Goal: Check status: Check status

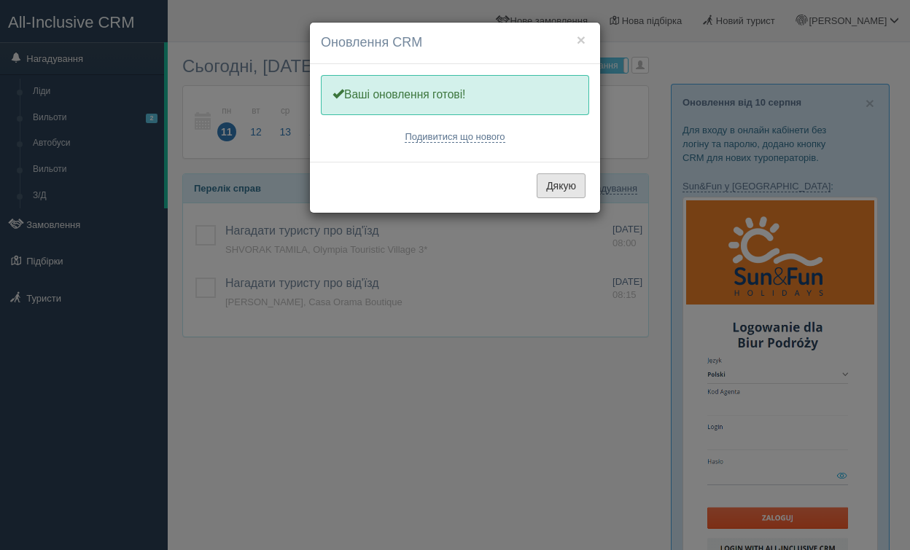
click at [576, 185] on button "Дякую" at bounding box center [561, 185] width 49 height 25
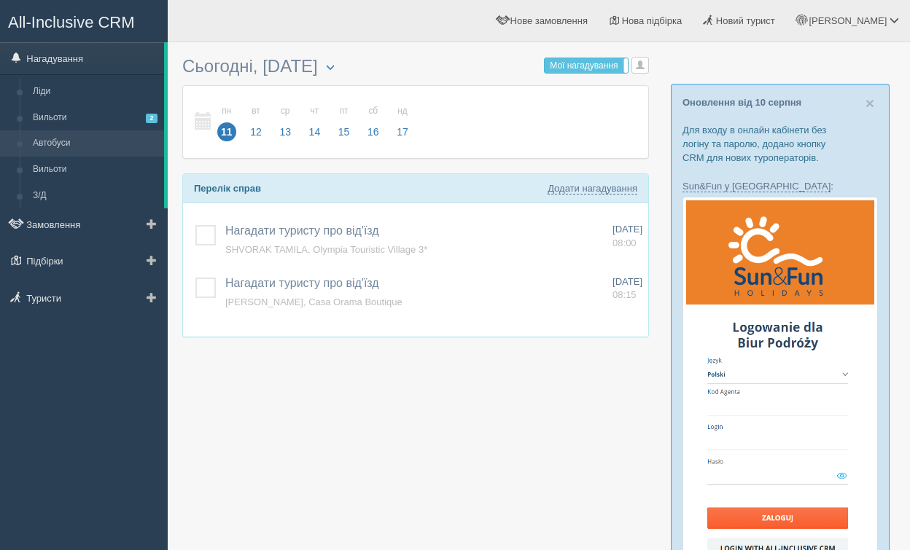
click at [88, 132] on link "Автобуси" at bounding box center [95, 143] width 138 height 26
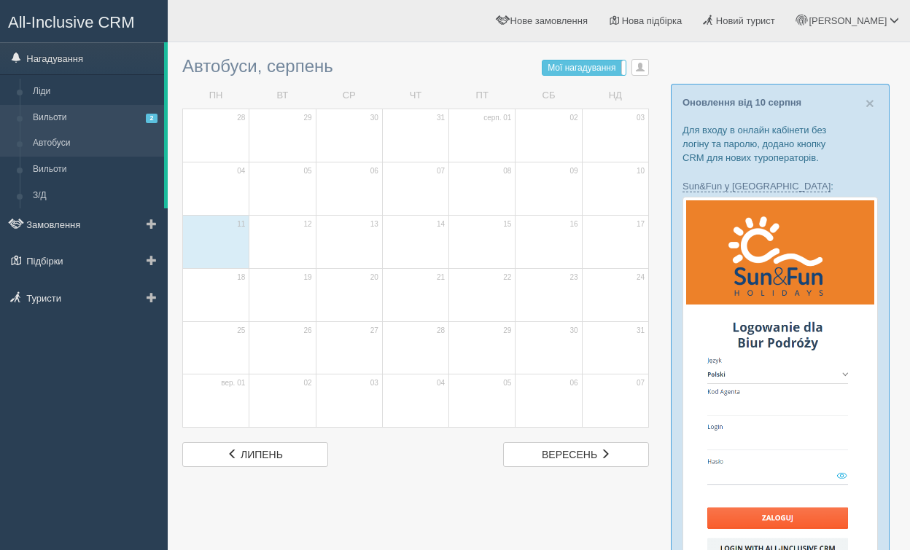
click at [87, 117] on link "Вильоти 2" at bounding box center [95, 118] width 138 height 26
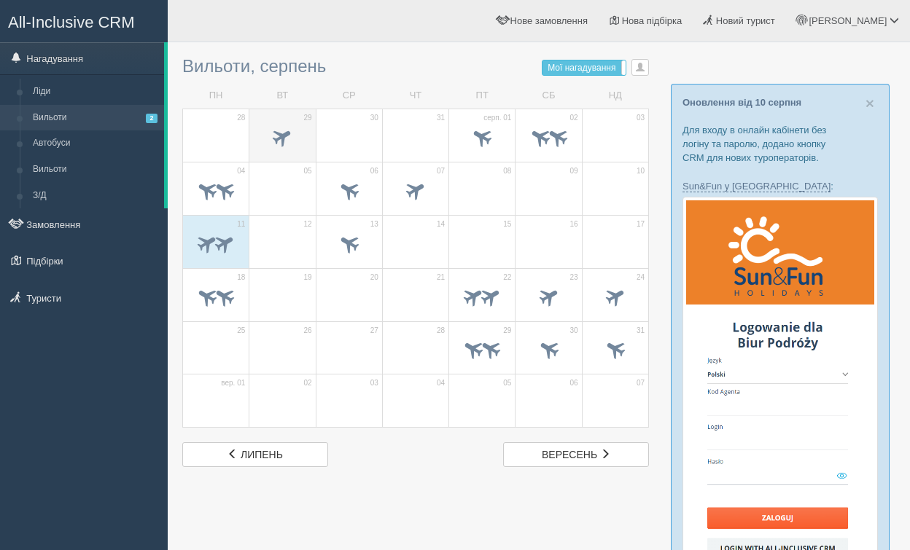
click at [273, 138] on span at bounding box center [282, 137] width 24 height 24
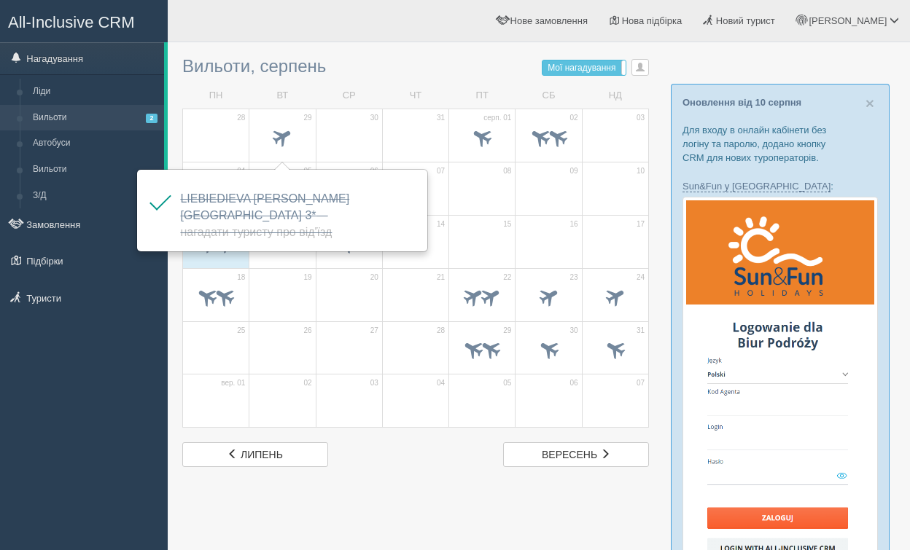
click at [426, 66] on h3 "Вильоти, серпень Мої нагадування Мої Усі нагадування Усі Усі нагадування Усі Мо…" at bounding box center [415, 66] width 467 height 19
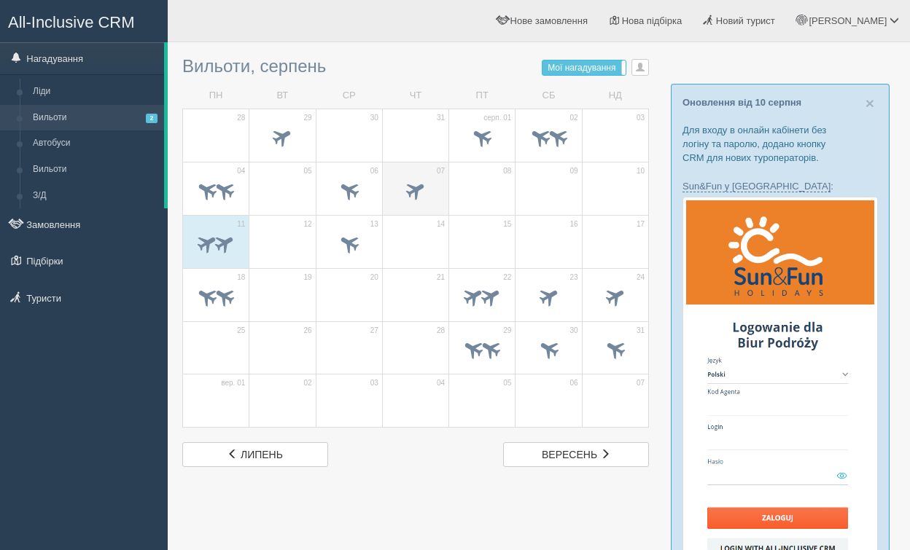
click at [432, 192] on span at bounding box center [415, 192] width 51 height 25
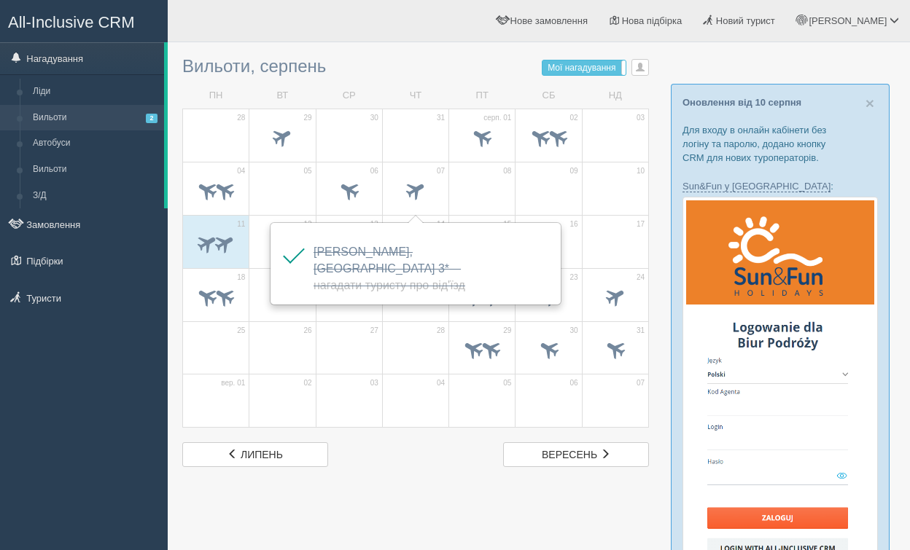
click at [390, 449] on div "лип липень вер вересень" at bounding box center [415, 454] width 481 height 25
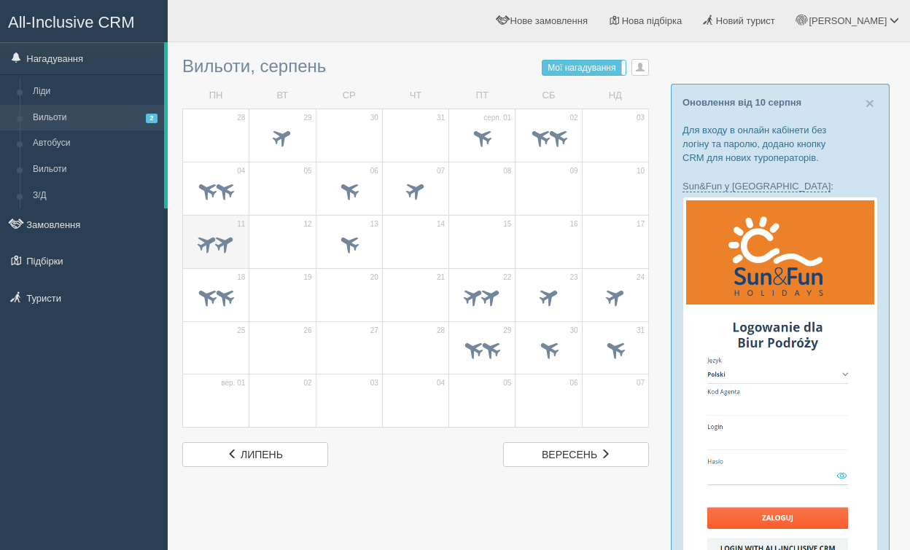
click at [219, 243] on span at bounding box center [225, 243] width 24 height 24
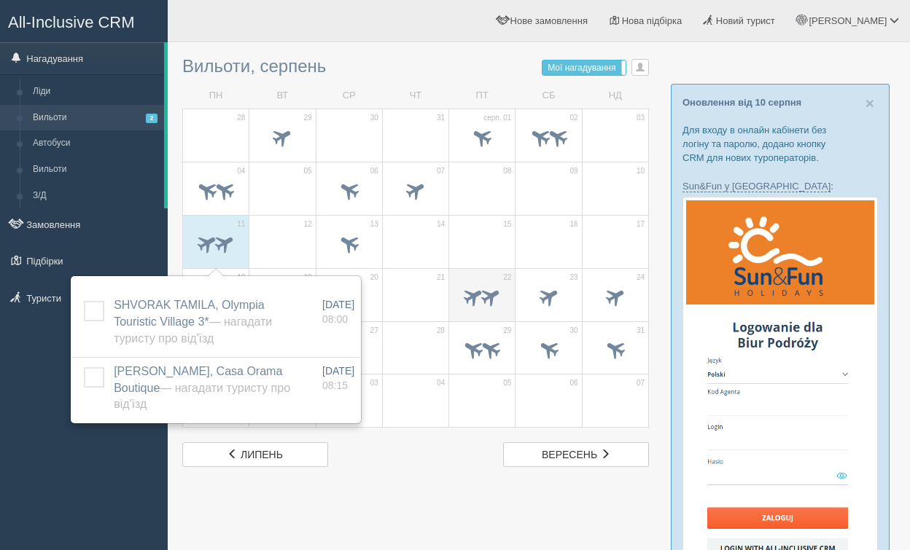
click at [473, 303] on span at bounding box center [473, 296] width 24 height 24
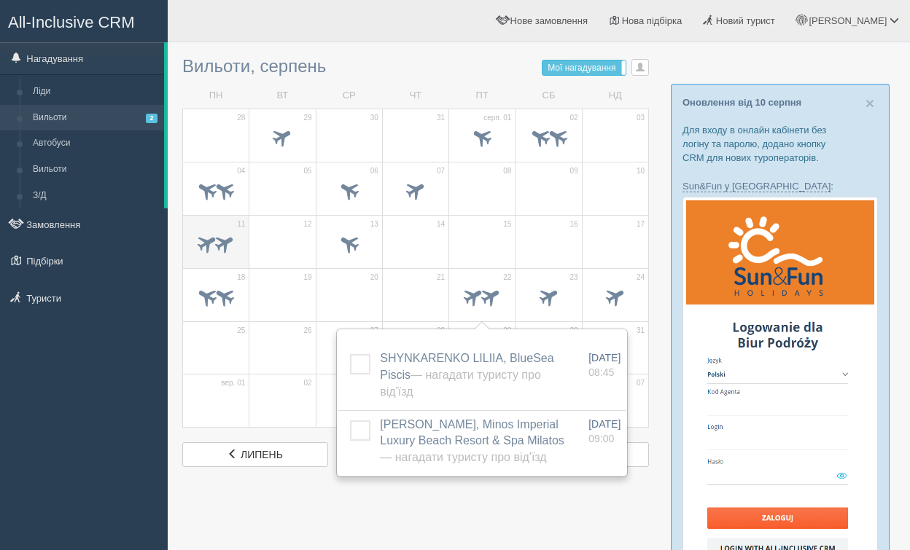
click at [213, 243] on span at bounding box center [225, 243] width 24 height 24
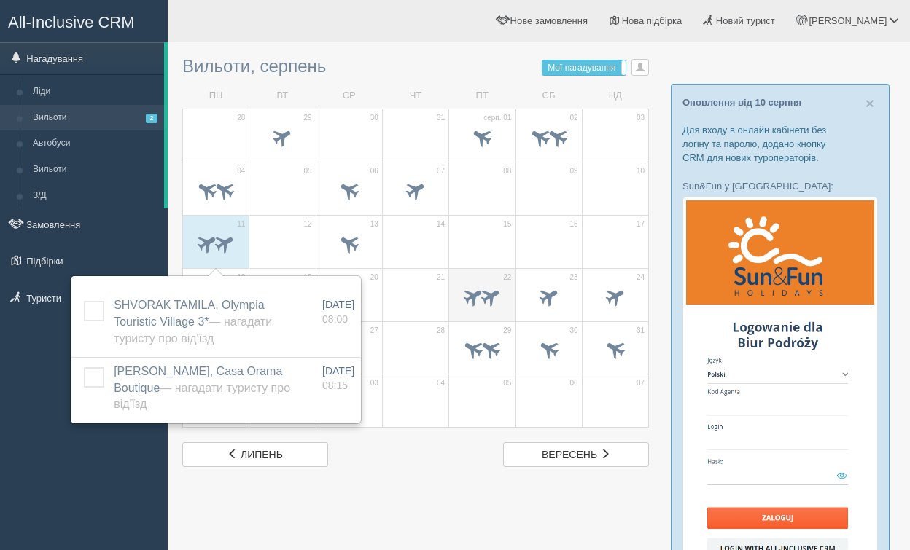
click at [486, 302] on span at bounding box center [491, 296] width 24 height 24
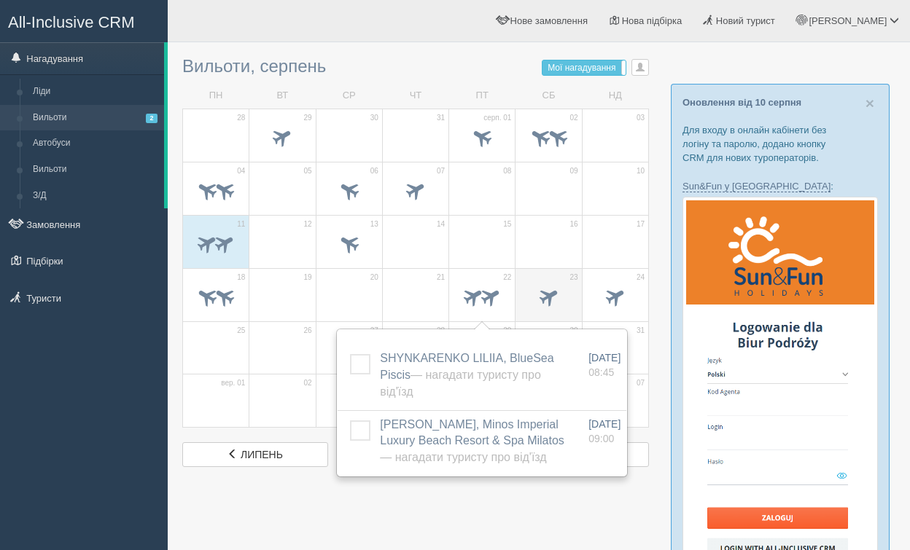
click at [568, 300] on span at bounding box center [548, 298] width 51 height 25
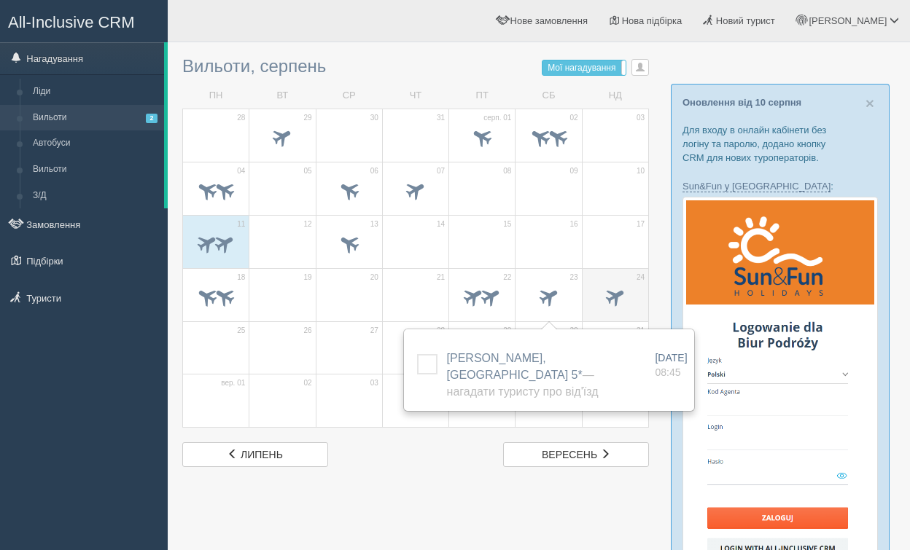
click at [614, 298] on span at bounding box center [615, 296] width 24 height 24
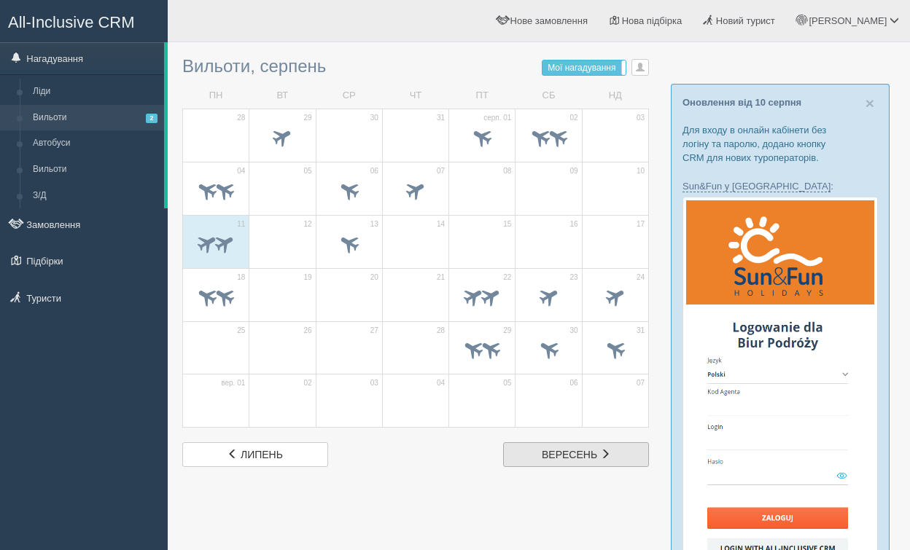
click at [575, 454] on span "вересень" at bounding box center [569, 455] width 55 height 12
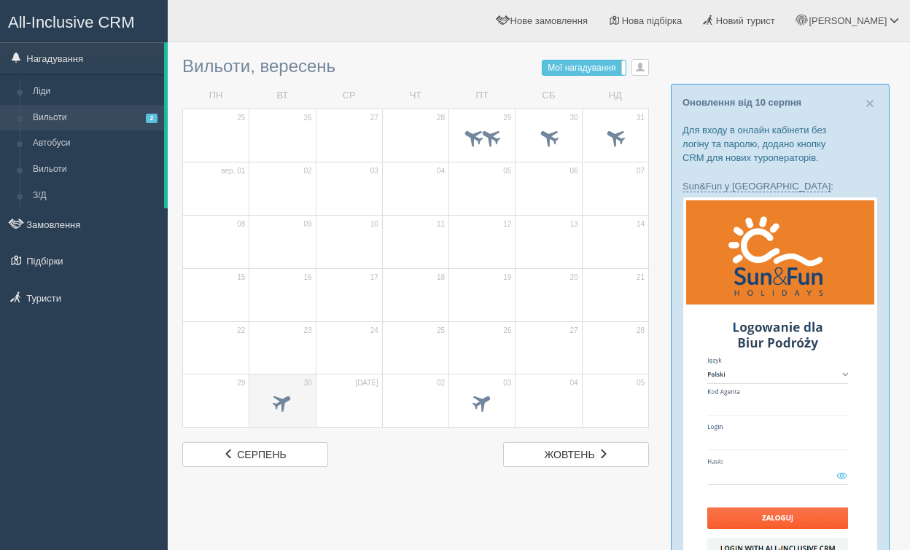
click at [273, 405] on span at bounding box center [282, 403] width 24 height 24
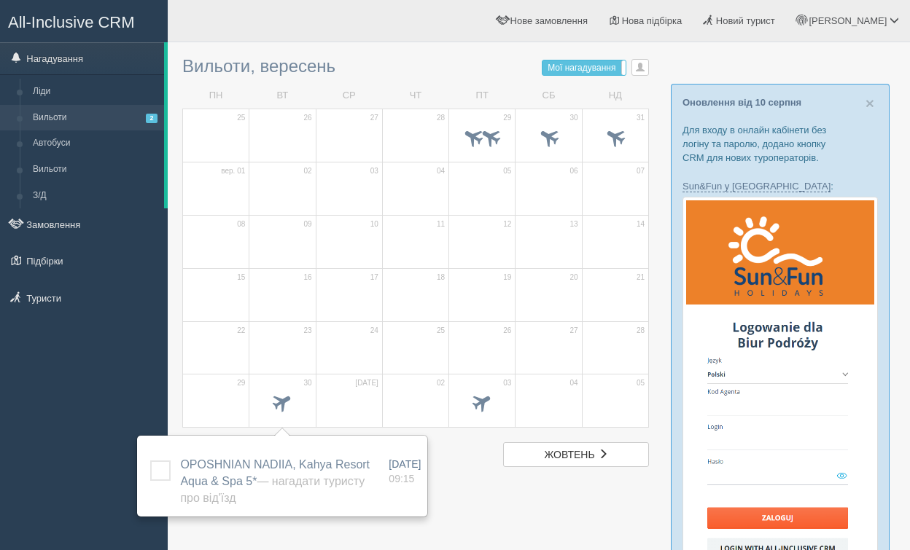
click at [455, 464] on div "сер серпень жов жовтень" at bounding box center [415, 454] width 481 height 25
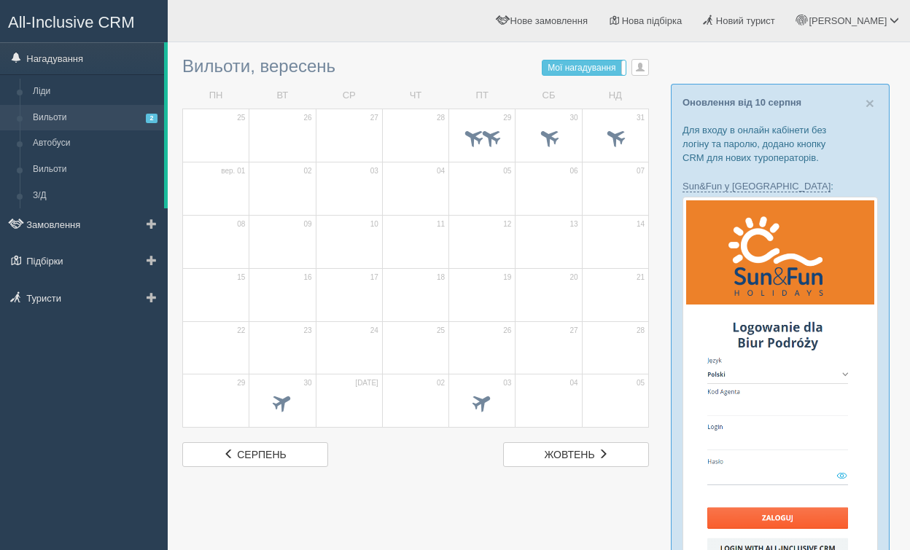
click at [54, 120] on link "Вильоти 2" at bounding box center [95, 118] width 138 height 26
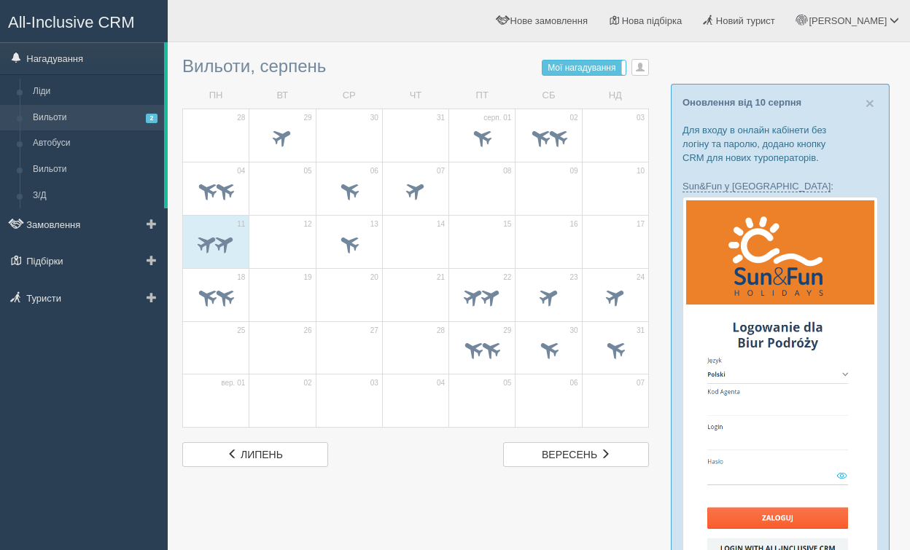
click at [55, 110] on link "Вильоти 2" at bounding box center [95, 118] width 138 height 26
click at [605, 459] on span at bounding box center [605, 454] width 10 height 10
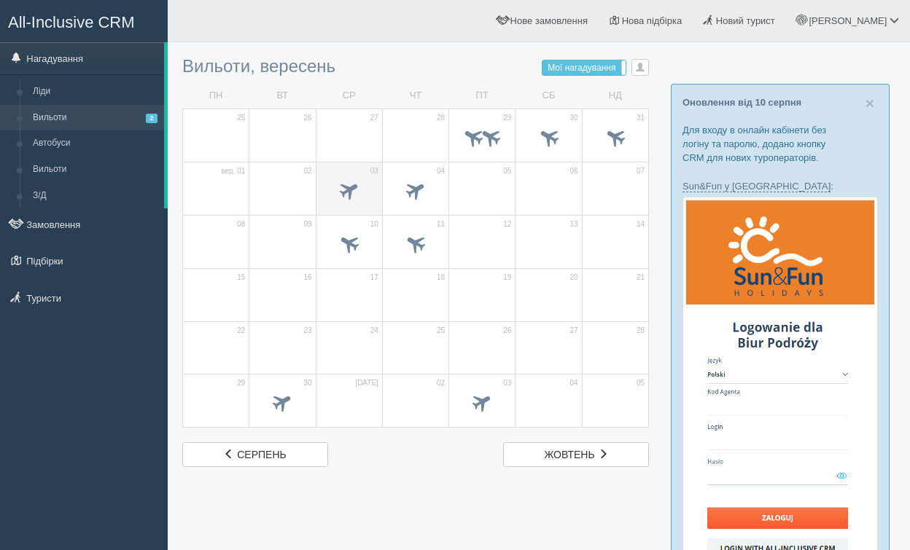
click at [347, 186] on span at bounding box center [349, 190] width 24 height 24
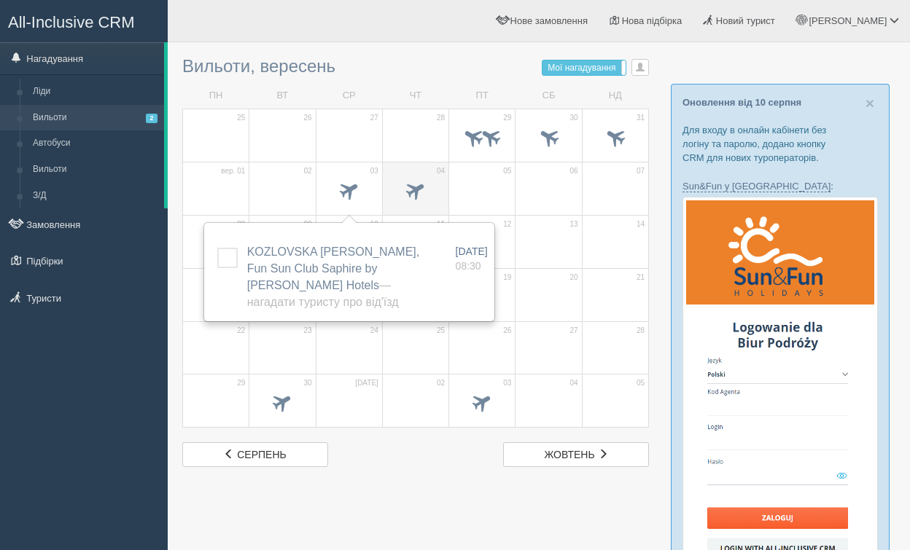
click at [408, 192] on span at bounding box center [416, 190] width 24 height 24
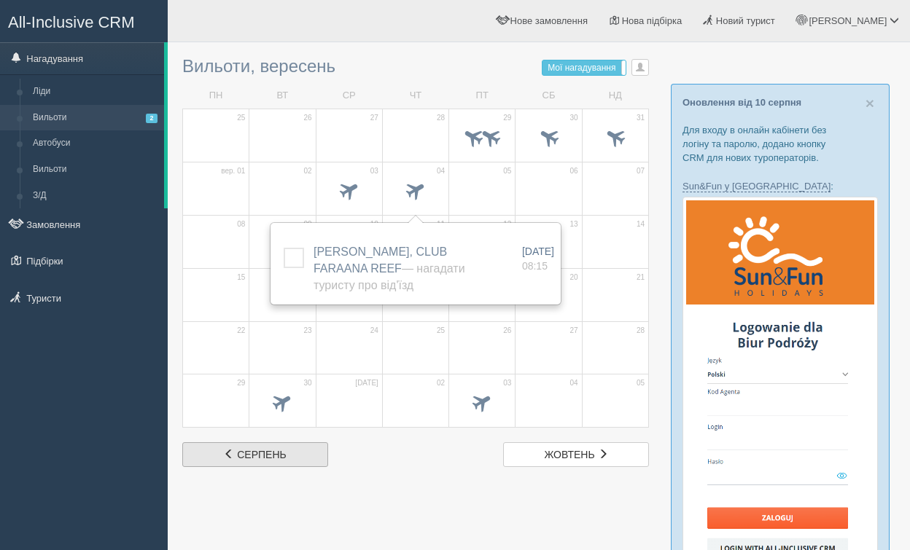
click at [265, 462] on link "сер серпень" at bounding box center [255, 454] width 146 height 25
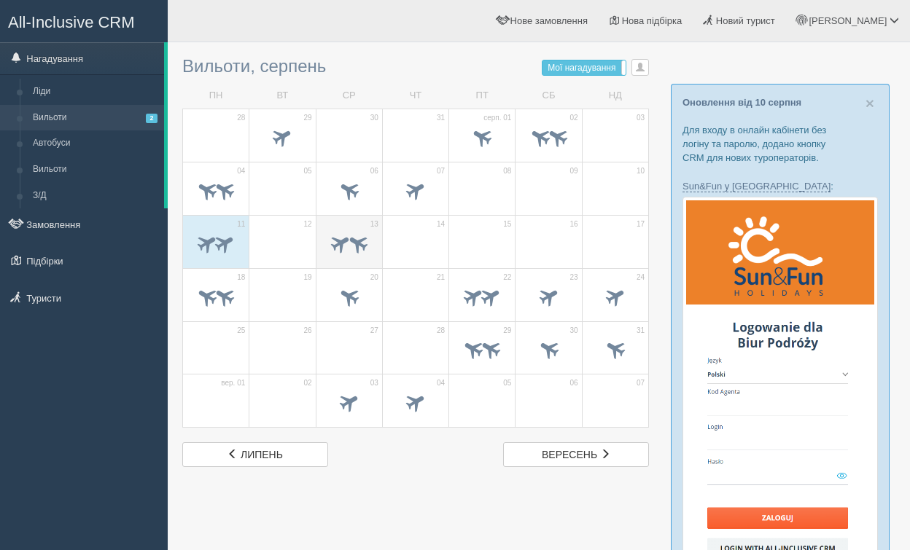
click at [348, 251] on span at bounding box center [349, 245] width 51 height 25
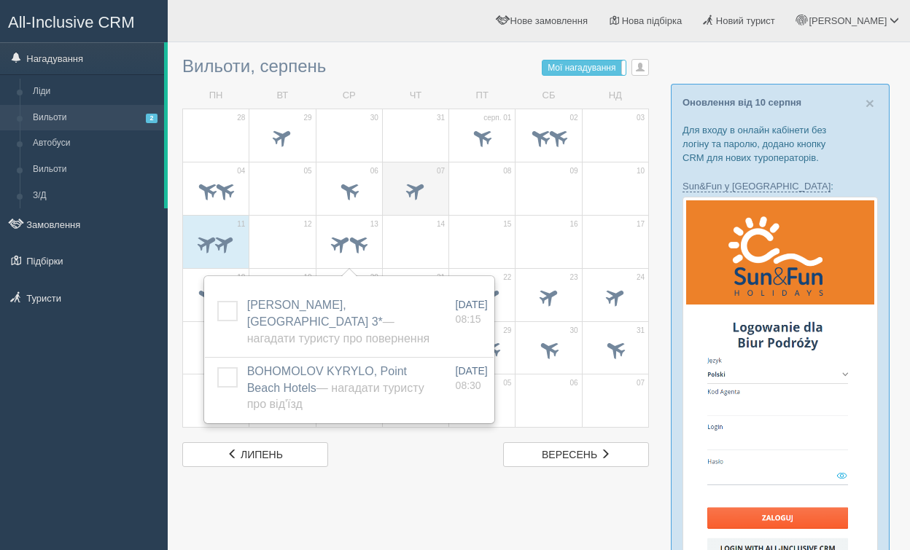
click at [413, 190] on span at bounding box center [416, 190] width 24 height 24
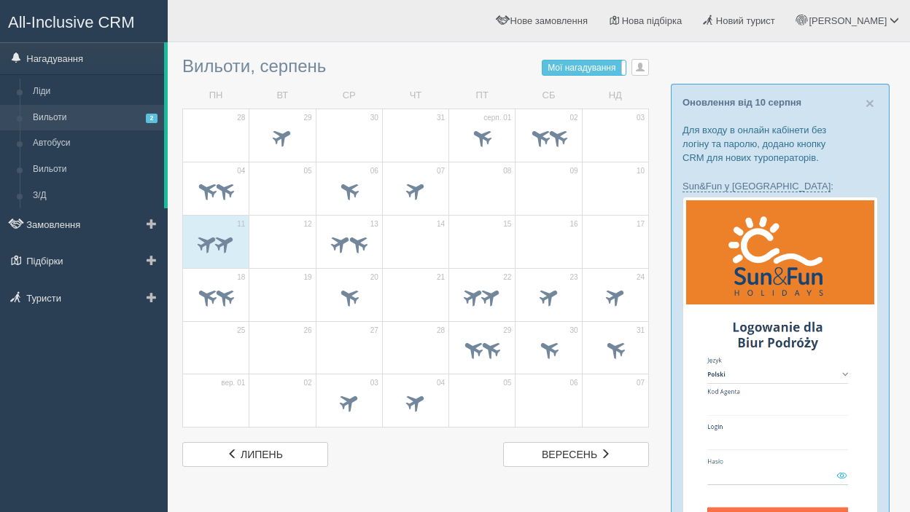
click at [94, 117] on link "Вильоти 2" at bounding box center [95, 118] width 138 height 26
click at [348, 397] on span at bounding box center [349, 403] width 24 height 24
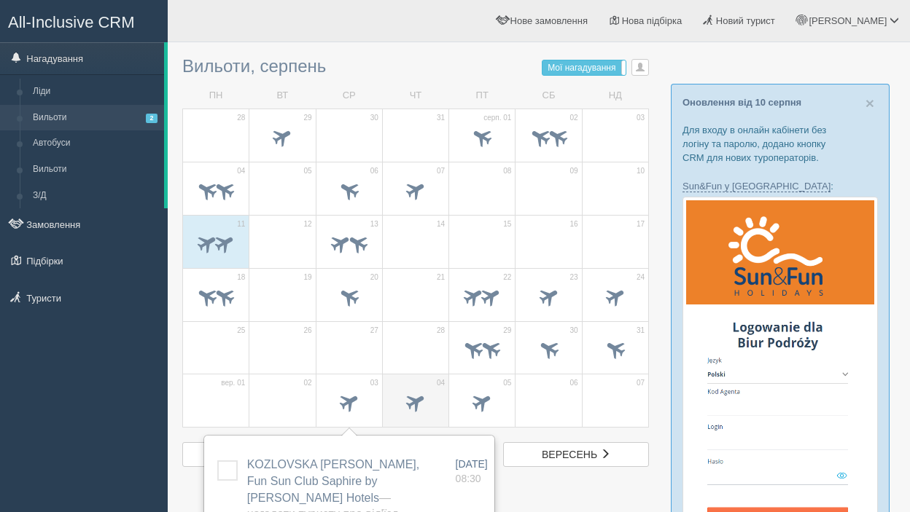
click at [420, 397] on span at bounding box center [416, 403] width 24 height 24
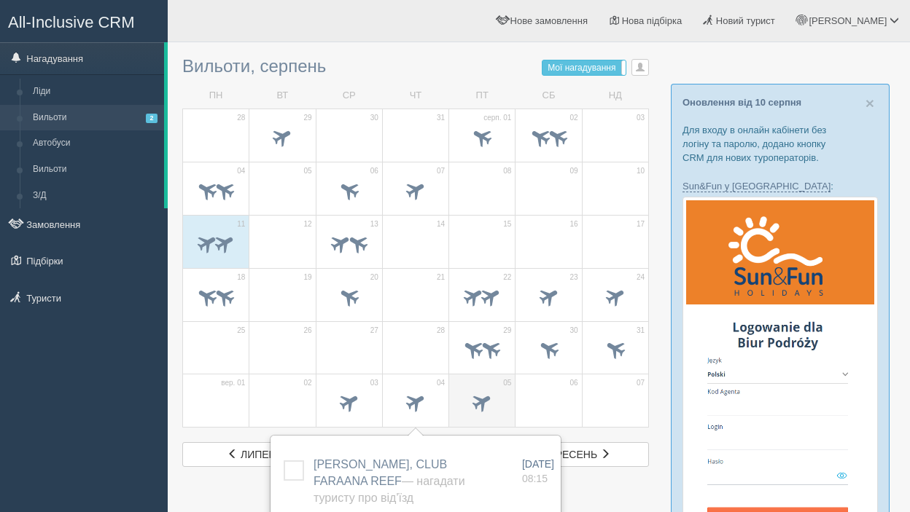
click at [481, 407] on span at bounding box center [482, 403] width 24 height 24
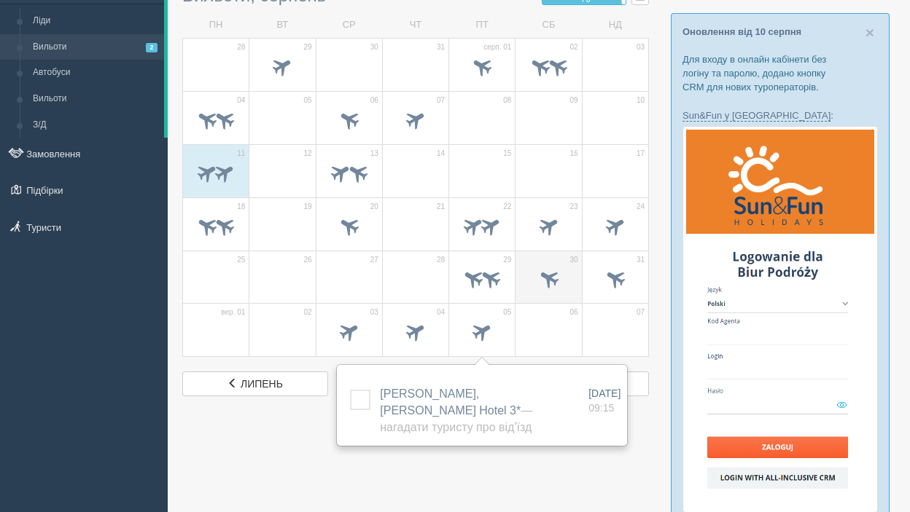
scroll to position [71, 0]
